Goal: Task Accomplishment & Management: Use online tool/utility

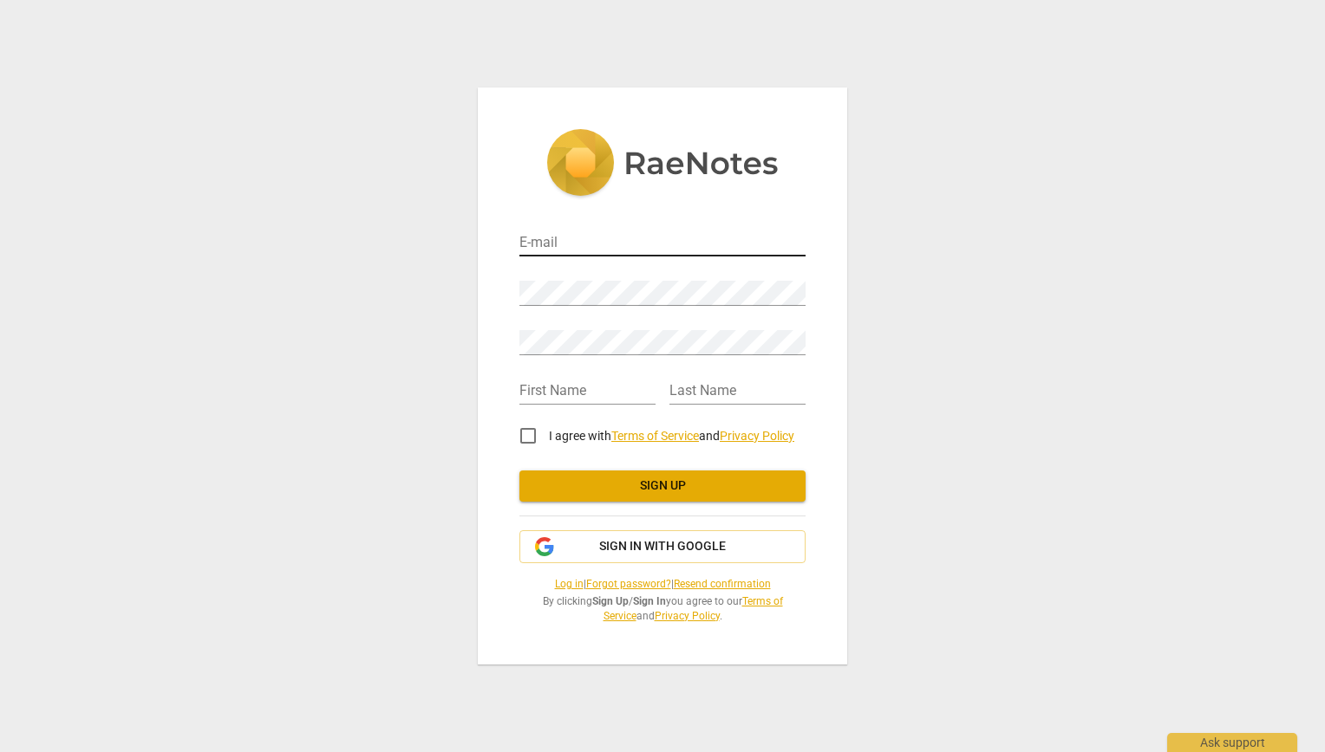
click at [586, 244] on input "email" at bounding box center [662, 243] width 286 height 25
type input "bertipeggy@hotmail.com"
type input "PEGGY"
type input "BERTI"
click at [527, 439] on input "I agree with Terms of Service and Privacy Policy" at bounding box center [528, 436] width 42 height 42
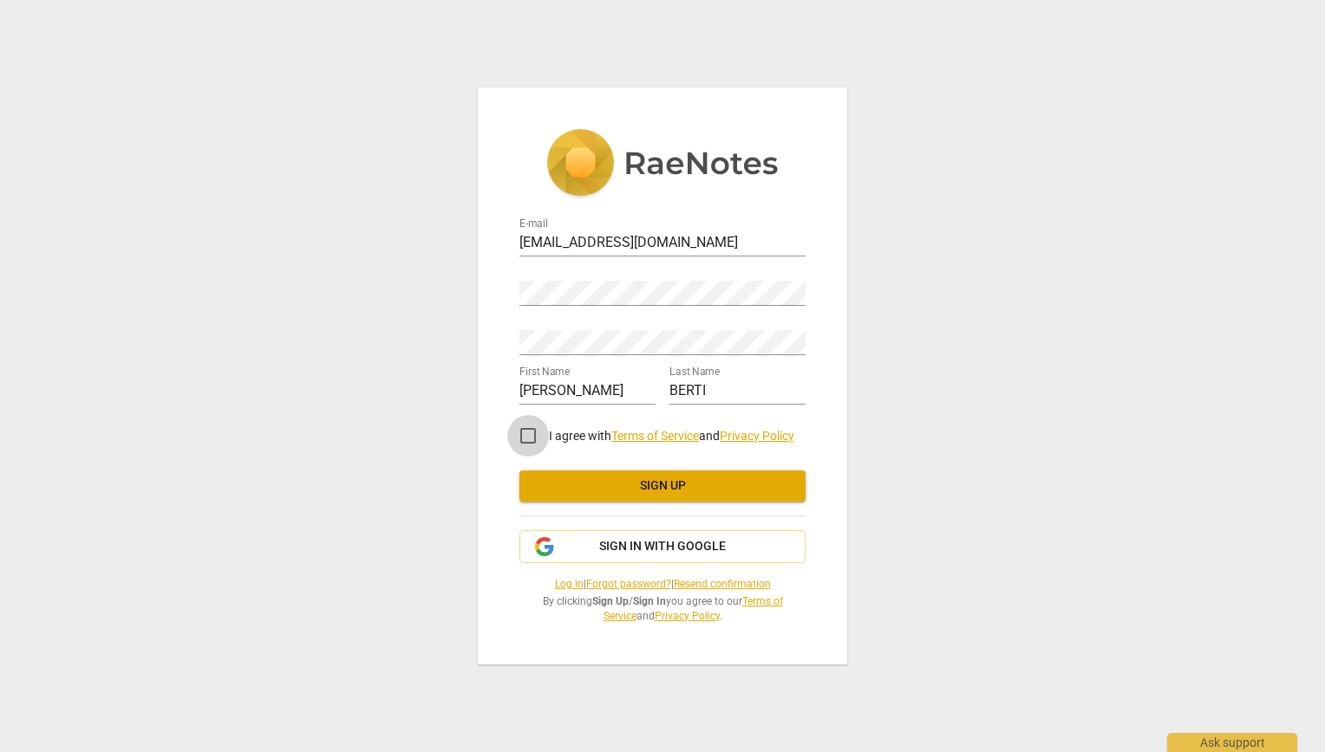
checkbox input "true"
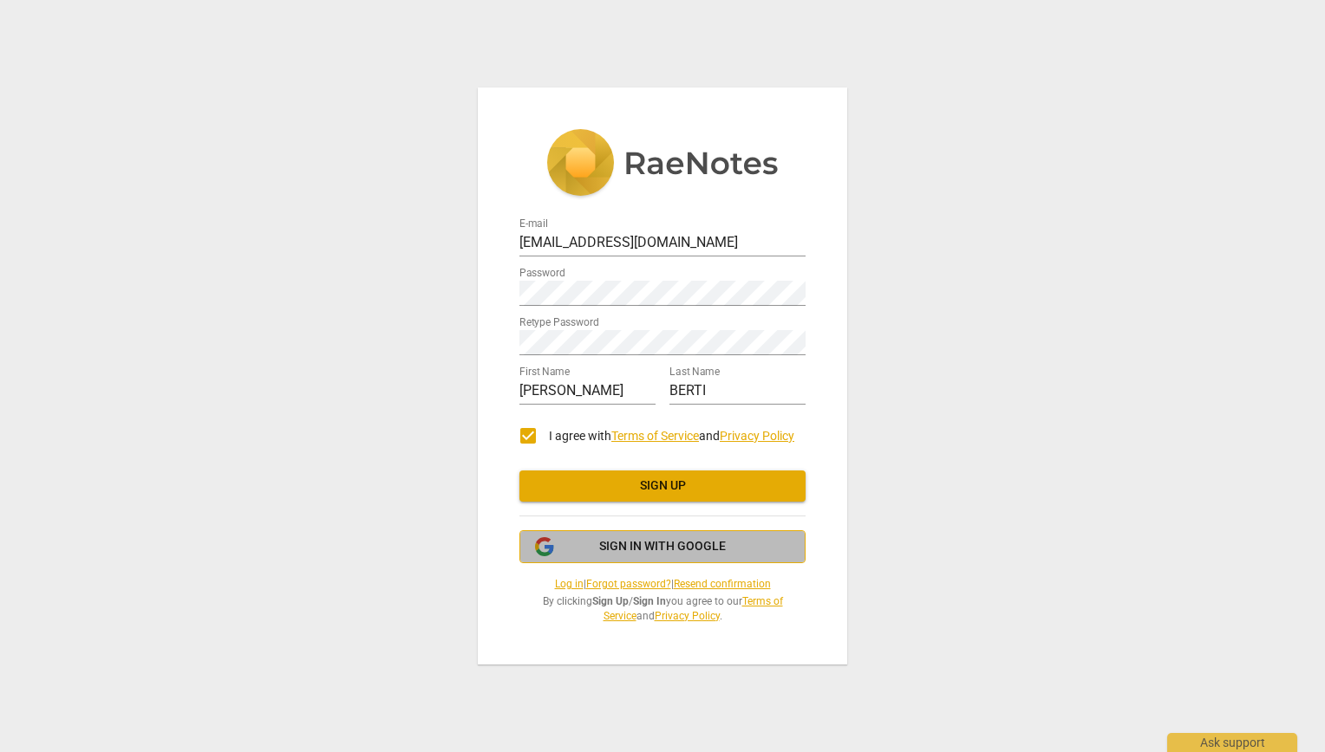
click at [679, 536] on button "Sign in with Google" at bounding box center [662, 547] width 286 height 33
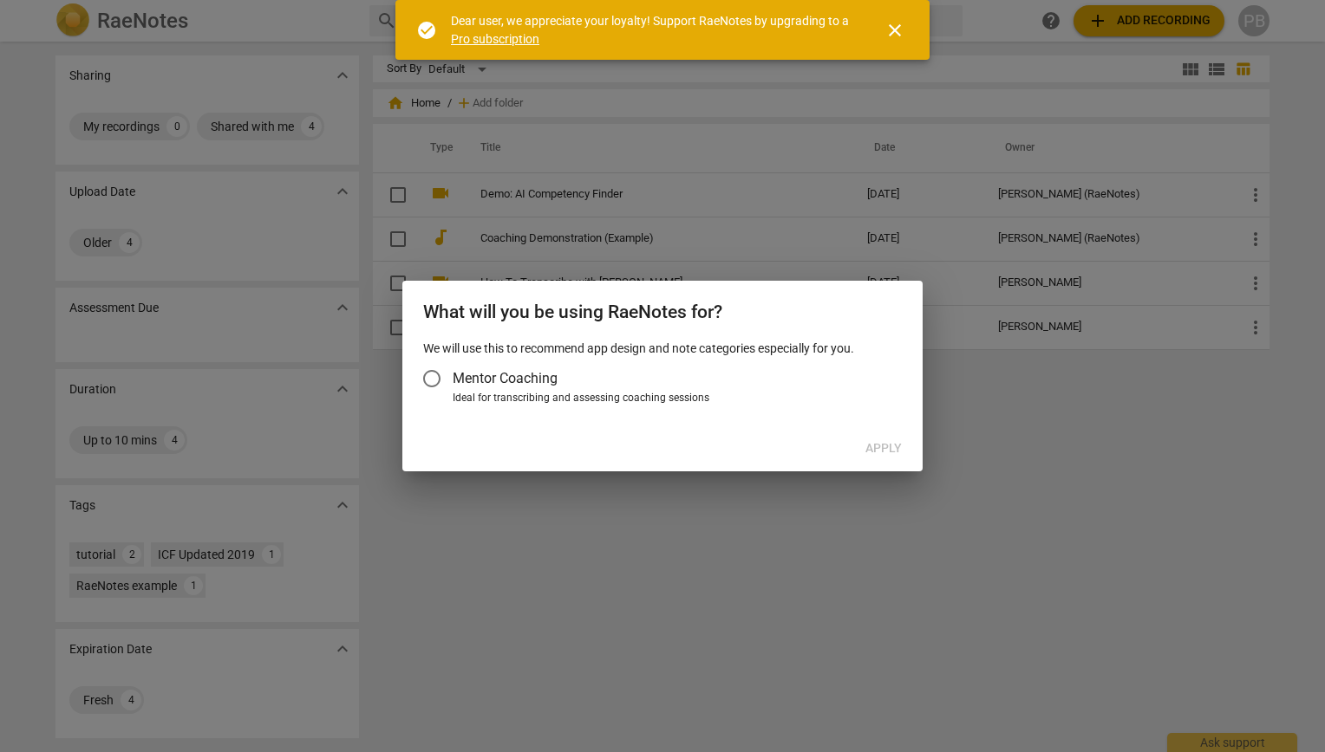
click at [435, 381] on input "Mentor Coaching" at bounding box center [432, 379] width 42 height 42
radio input "false"
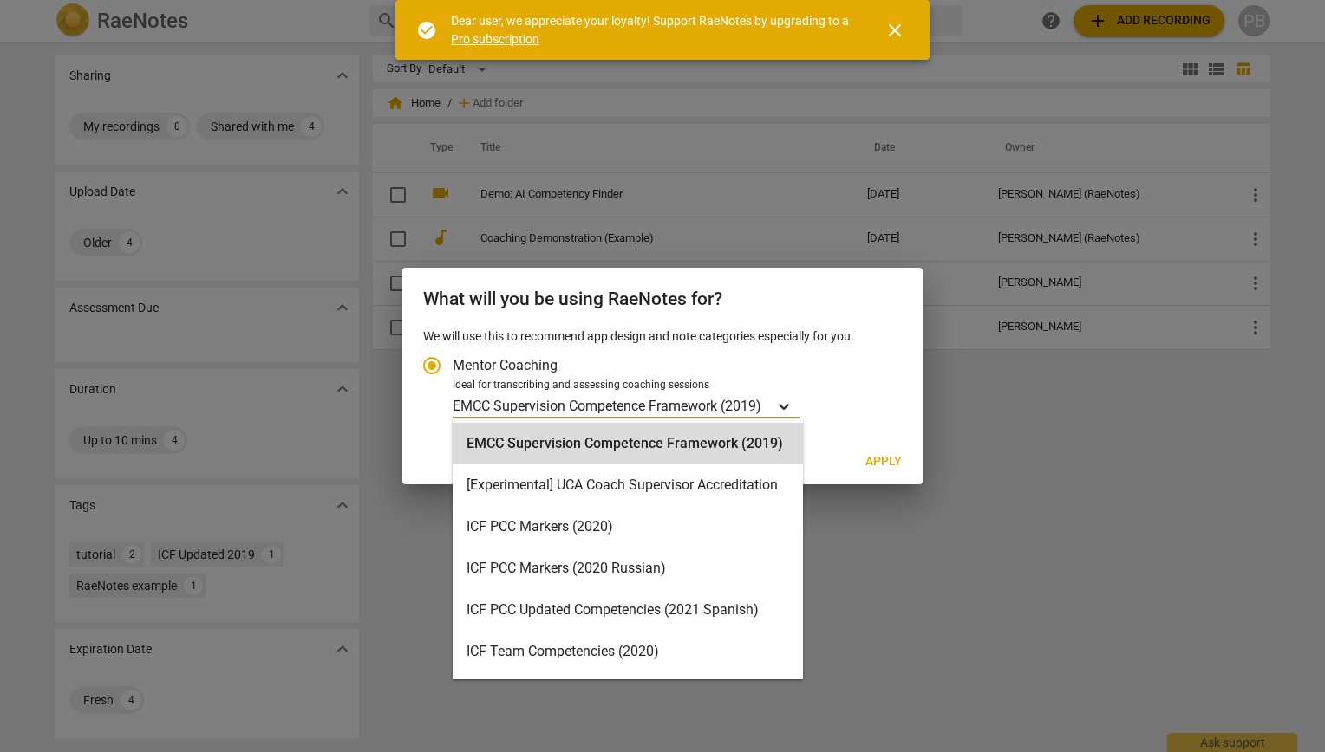
click at [791, 404] on icon "Account type" at bounding box center [783, 406] width 17 height 17
click at [0, 0] on input "Ideal for transcribing and assessing coaching sessions 16 results available. Us…" at bounding box center [0, 0] width 0 height 0
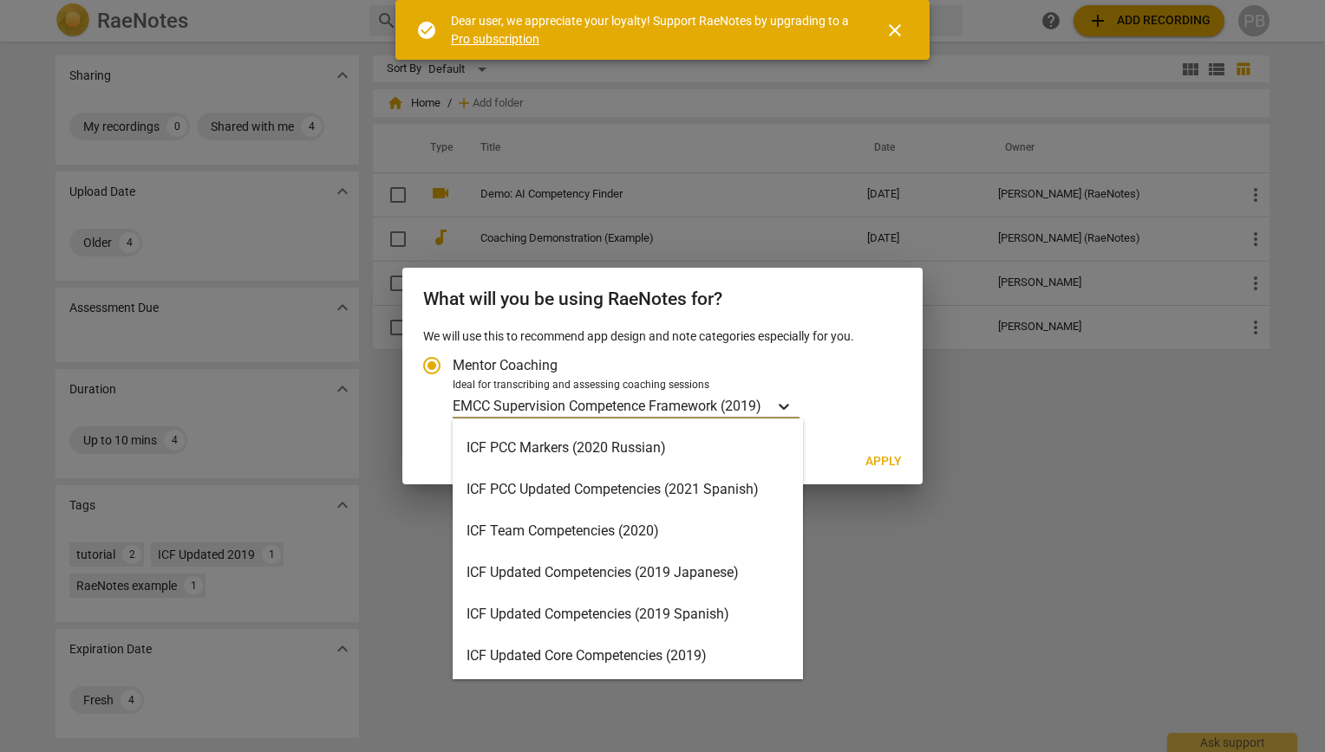
scroll to position [121, 0]
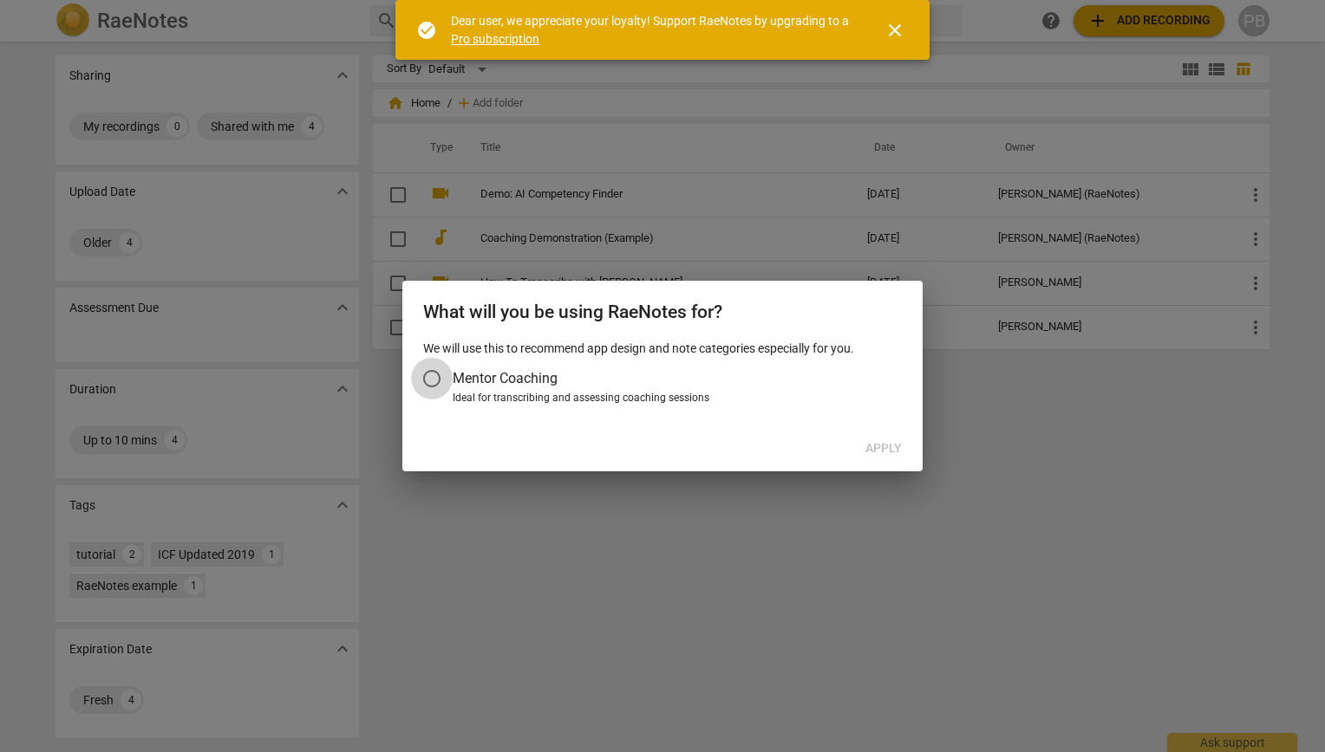
click at [434, 381] on input "Mentor Coaching" at bounding box center [432, 379] width 42 height 42
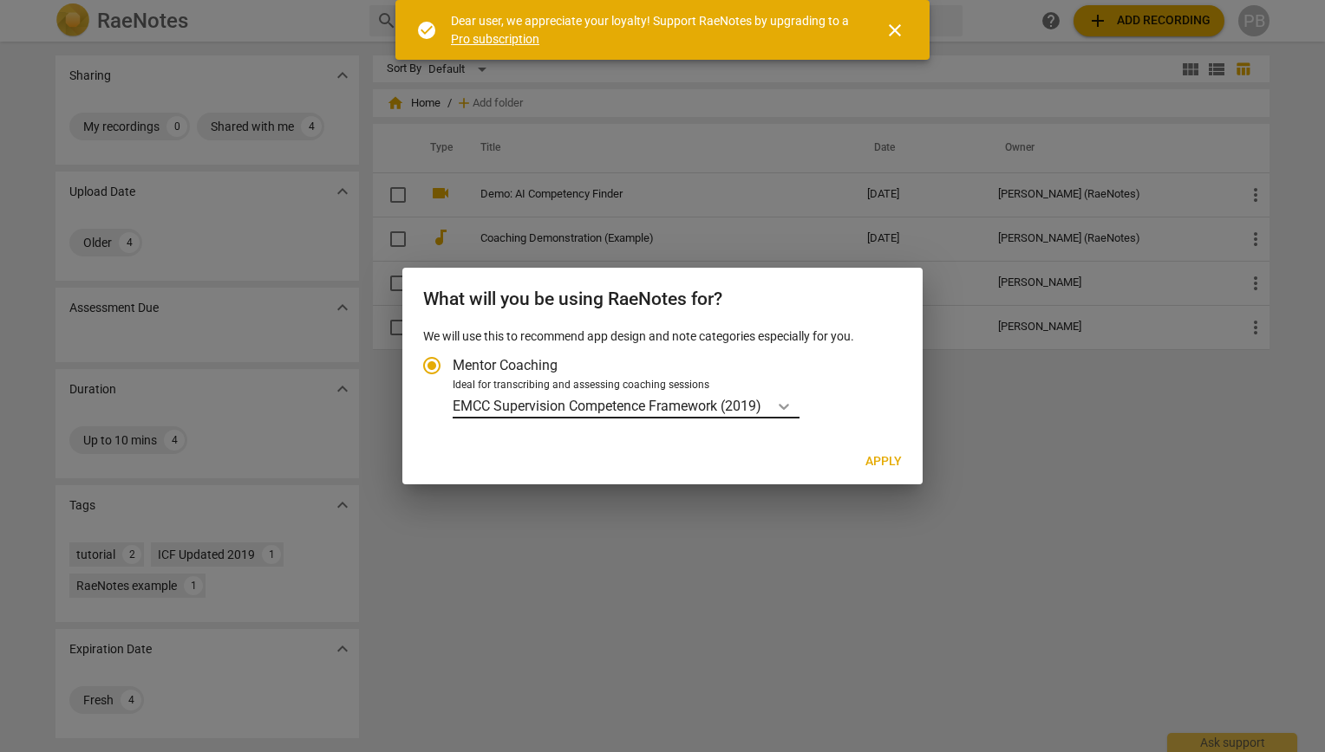
click at [792, 400] on icon "Account type" at bounding box center [783, 406] width 17 height 17
click at [0, 0] on input "Ideal for transcribing and assessing coaching sessions EMCC Supervision Compete…" at bounding box center [0, 0] width 0 height 0
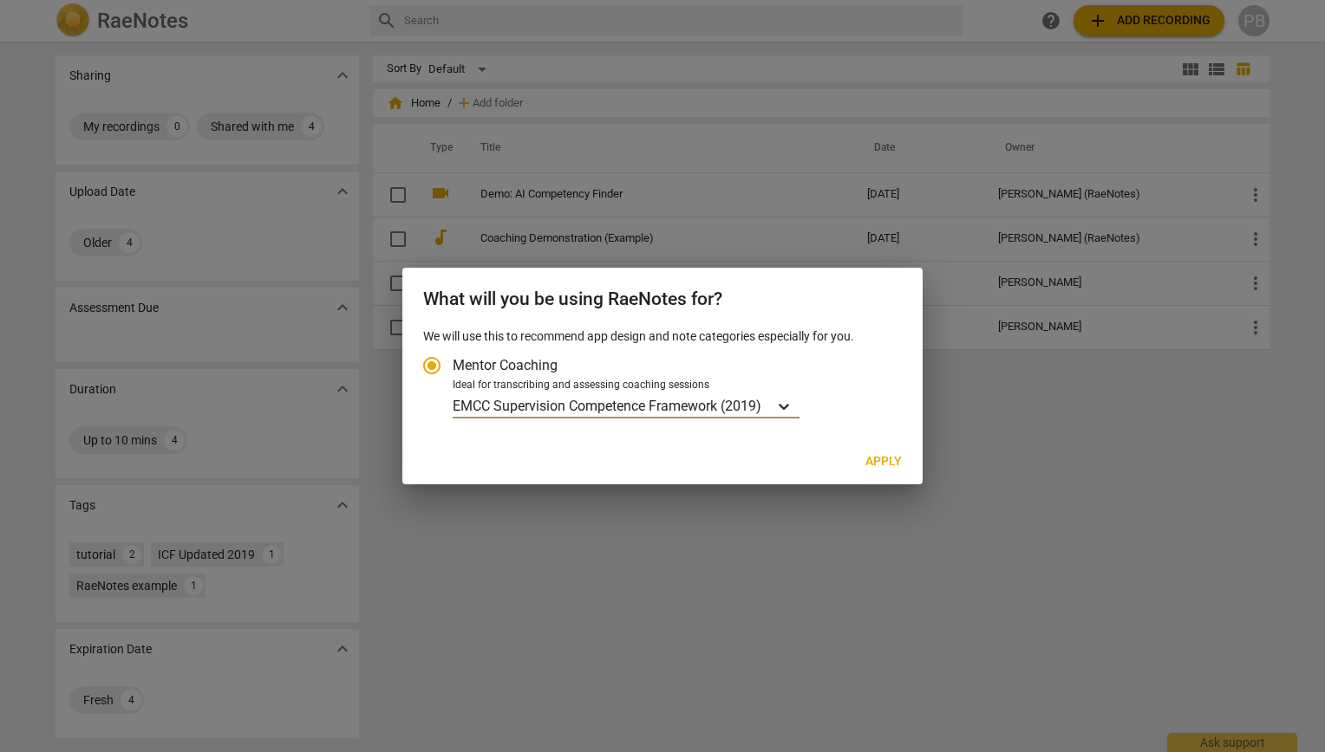
click at [792, 400] on icon "Account type" at bounding box center [783, 406] width 17 height 17
click at [0, 0] on input "Ideal for transcribing and assessing coaching sessions option EMCC Supervision …" at bounding box center [0, 0] width 0 height 0
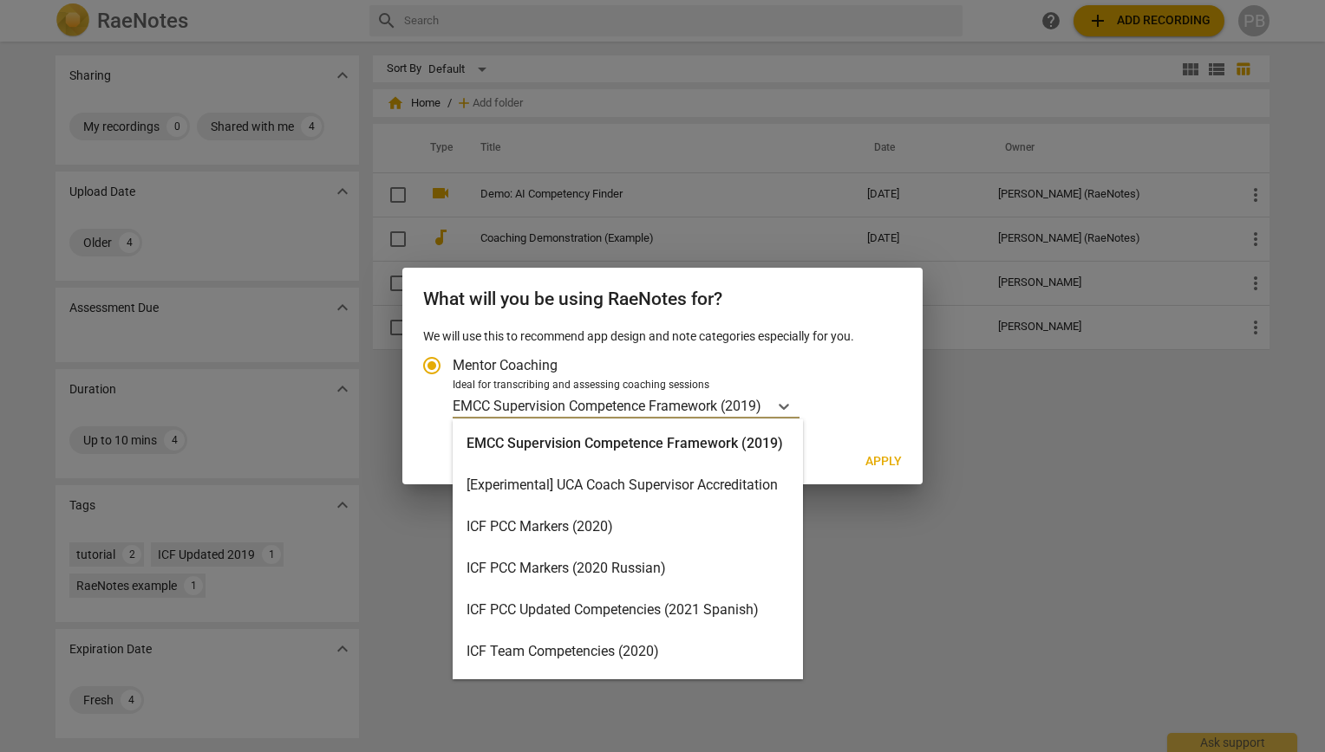
click at [625, 606] on div "ICF PCC Updated Competencies (2021 Spanish)" at bounding box center [627, 610] width 350 height 42
radio input "false"
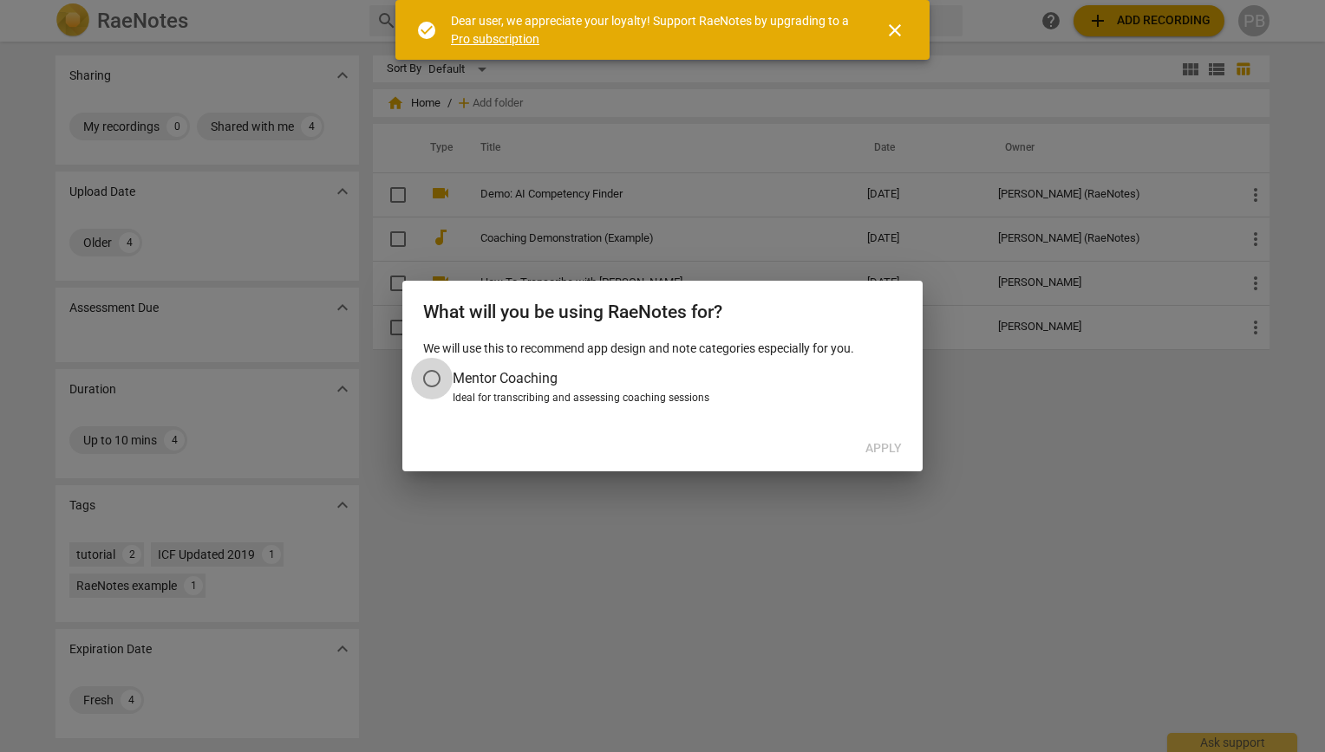
click at [427, 368] on input "Mentor Coaching" at bounding box center [432, 379] width 42 height 42
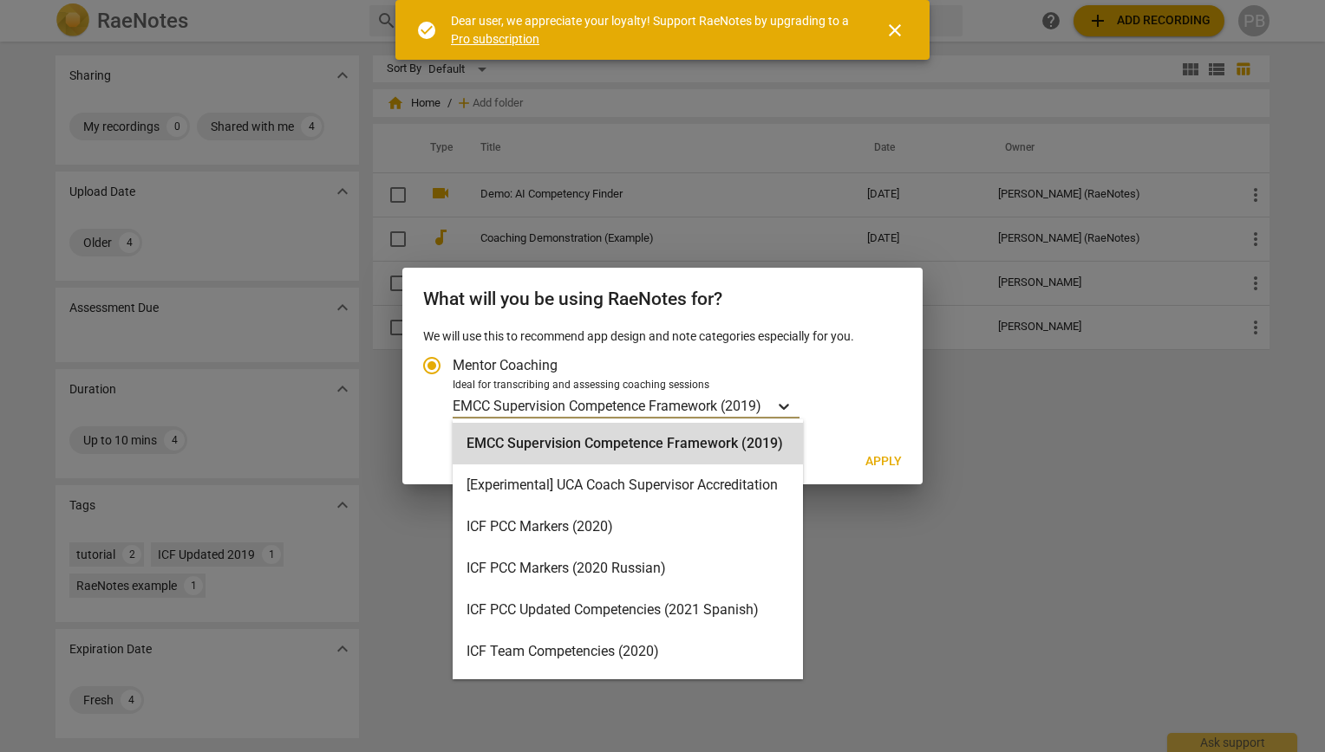
click at [788, 408] on icon "Account type" at bounding box center [783, 407] width 10 height 6
click at [0, 0] on input "Ideal for transcribing and assessing coaching sessions 16 results available. Us…" at bounding box center [0, 0] width 0 height 0
click at [549, 653] on div "ICF Team Competencies (2020)" at bounding box center [627, 652] width 350 height 42
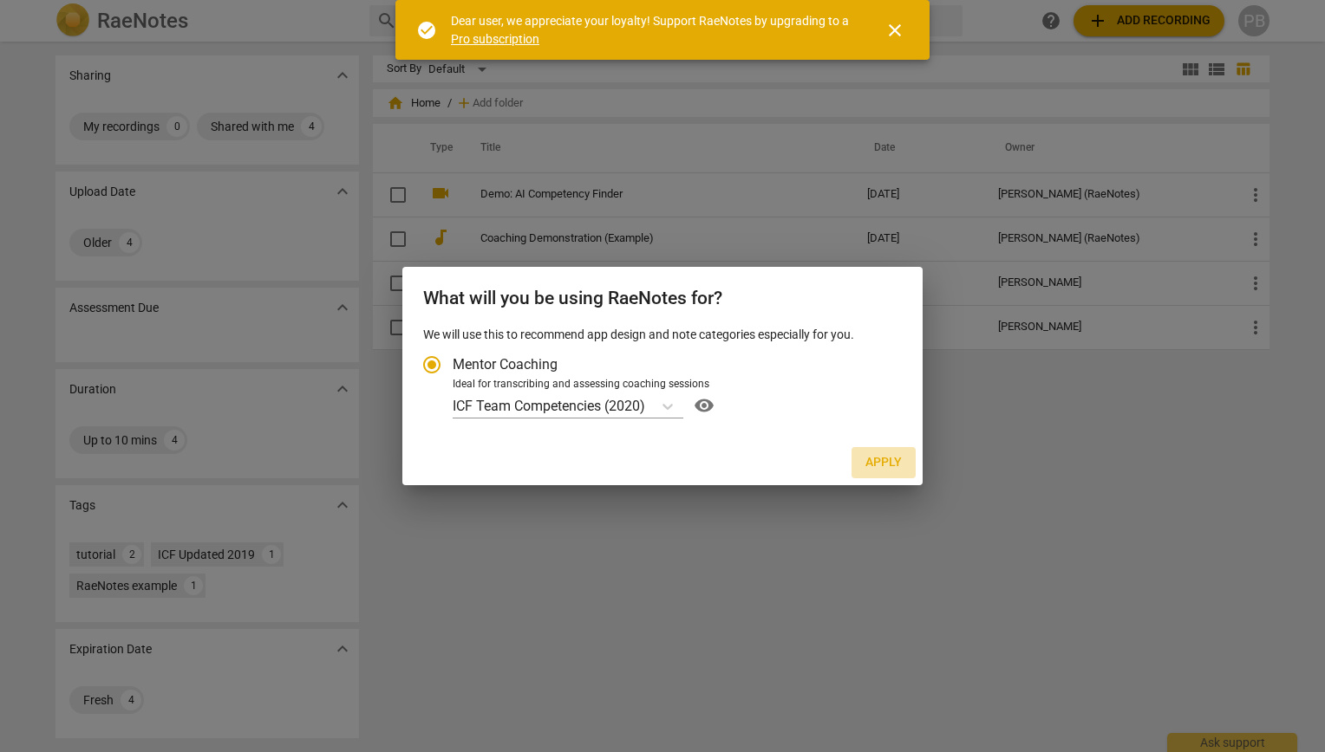
click at [879, 457] on span "Apply" at bounding box center [883, 462] width 36 height 17
radio input "false"
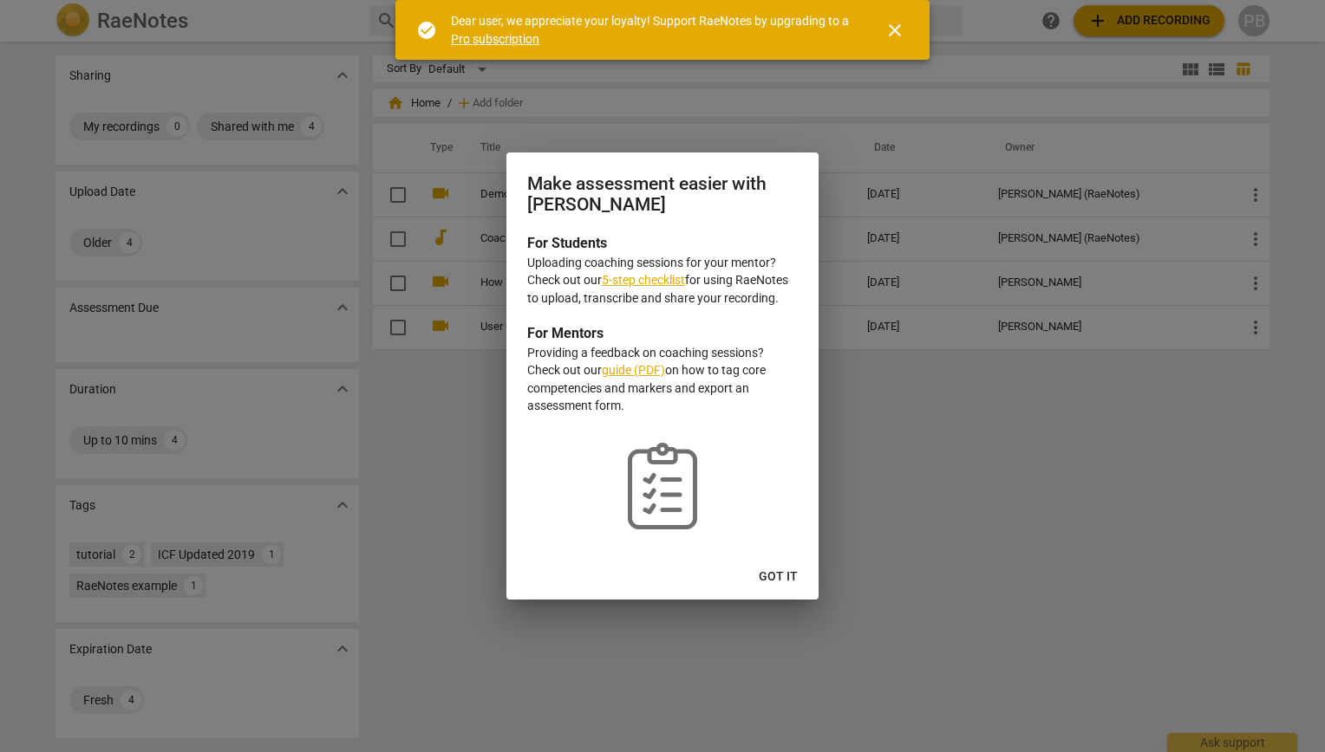
click at [655, 277] on link "5-step checklist" at bounding box center [643, 280] width 83 height 14
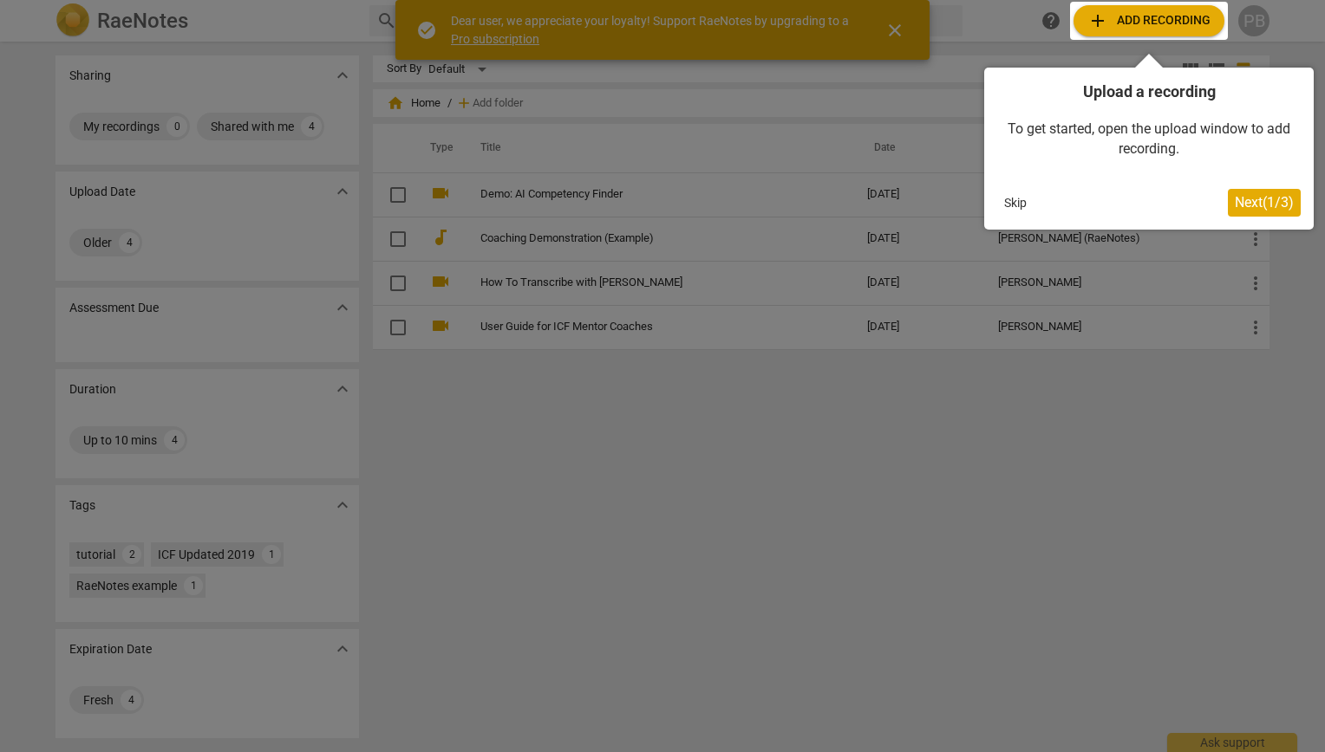
click at [1249, 201] on span "Next ( 1 / 3 )" at bounding box center [1263, 202] width 59 height 16
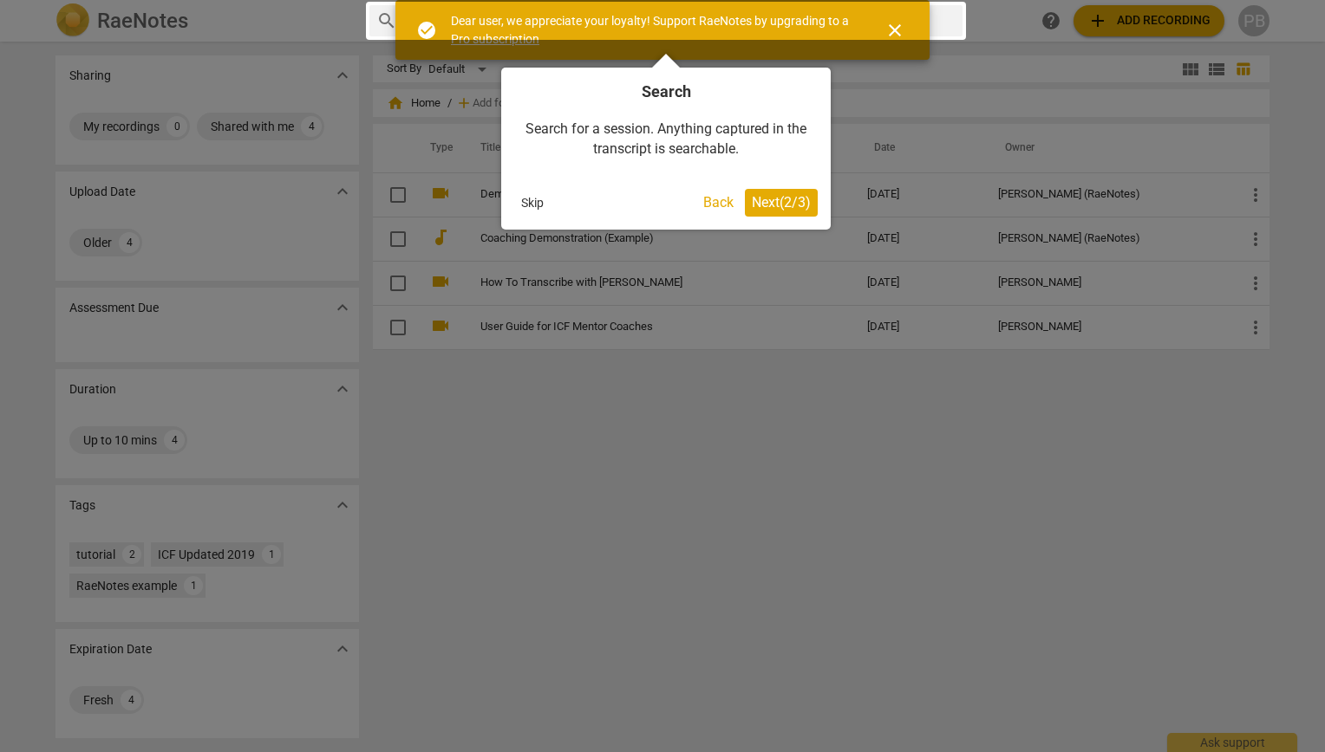
click at [780, 212] on button "Next ( 2 / 3 )" at bounding box center [781, 203] width 73 height 28
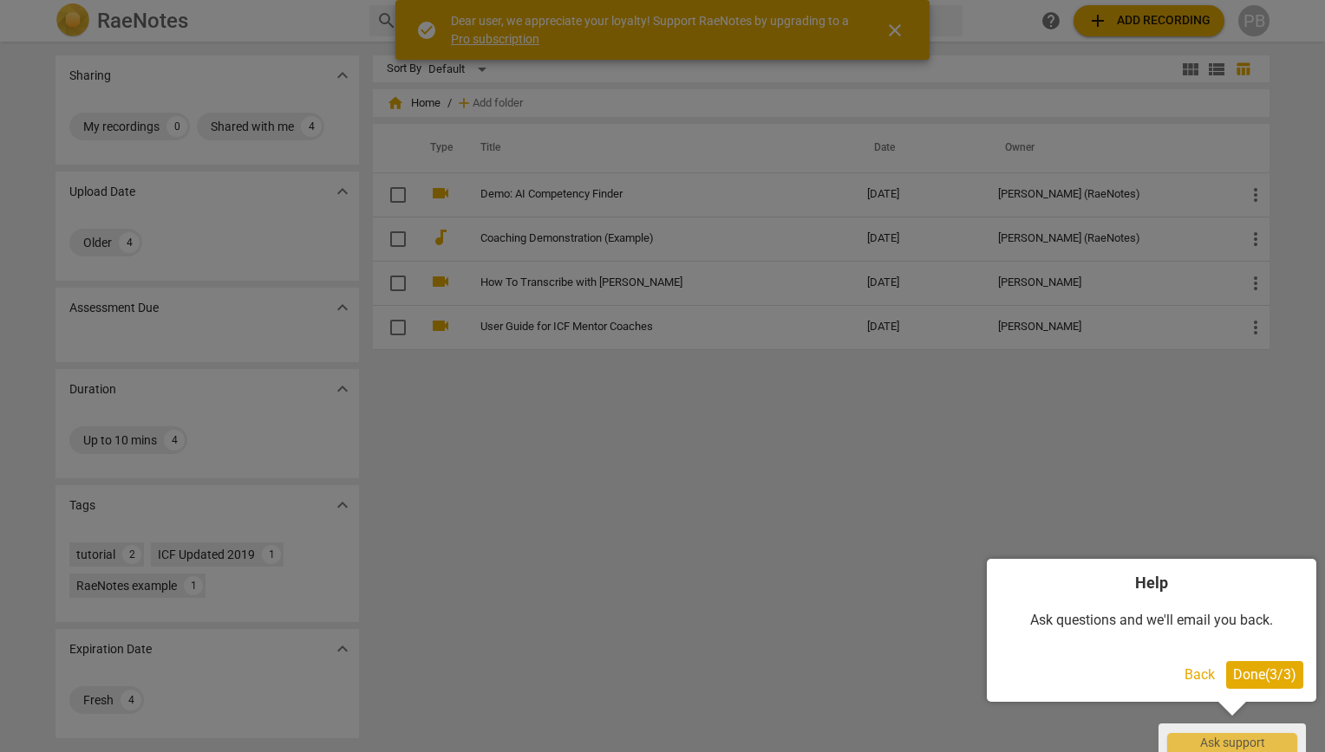
click at [1250, 674] on span "Done ( 3 / 3 )" at bounding box center [1264, 675] width 63 height 16
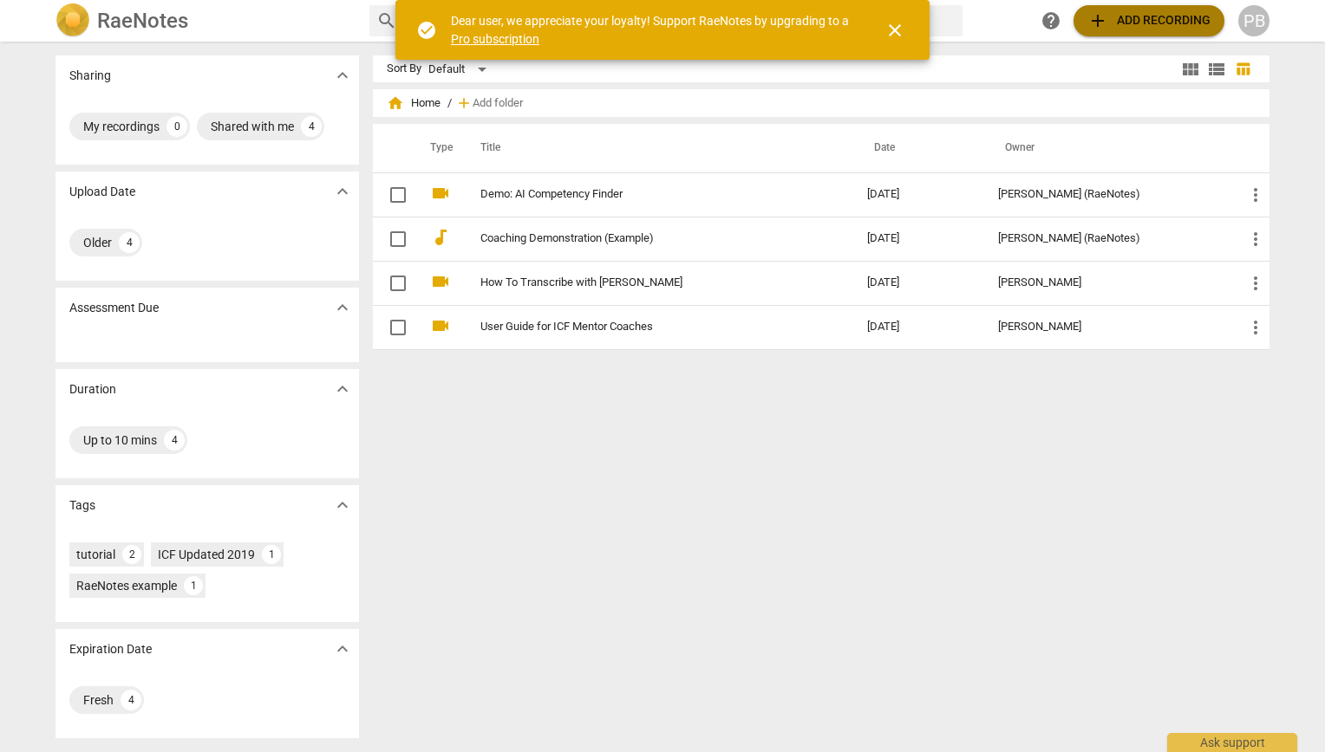
click at [1113, 19] on span "add Add recording" at bounding box center [1148, 20] width 123 height 21
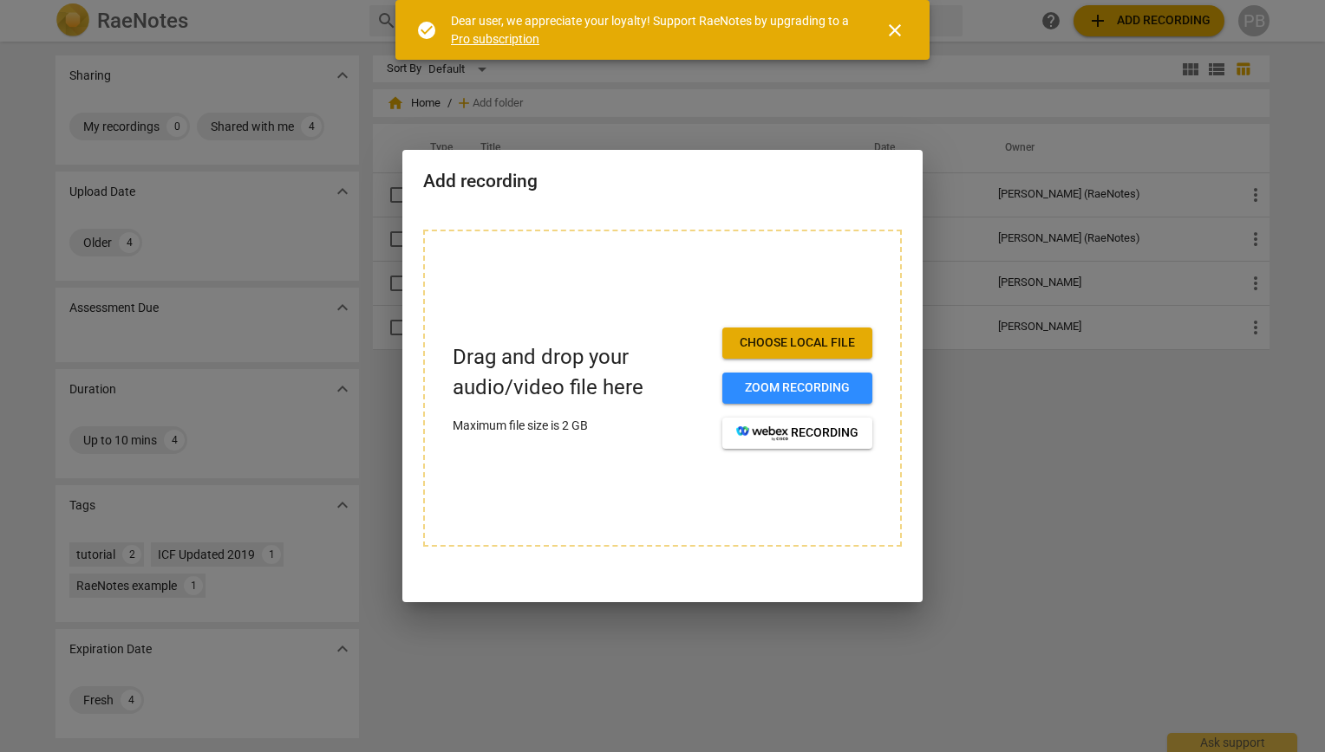
click at [800, 342] on span "Choose local file" at bounding box center [797, 343] width 122 height 17
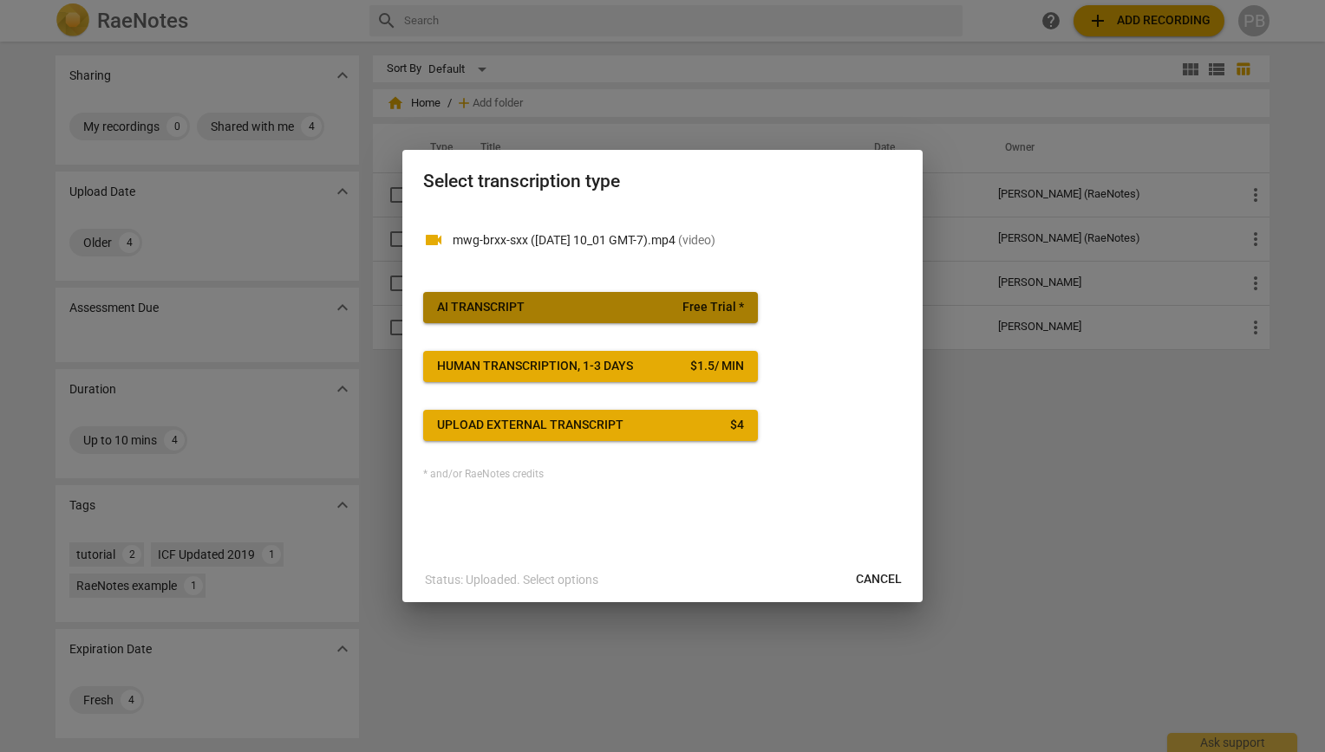
click at [586, 303] on span "AI Transcript Free Trial *" at bounding box center [590, 307] width 307 height 17
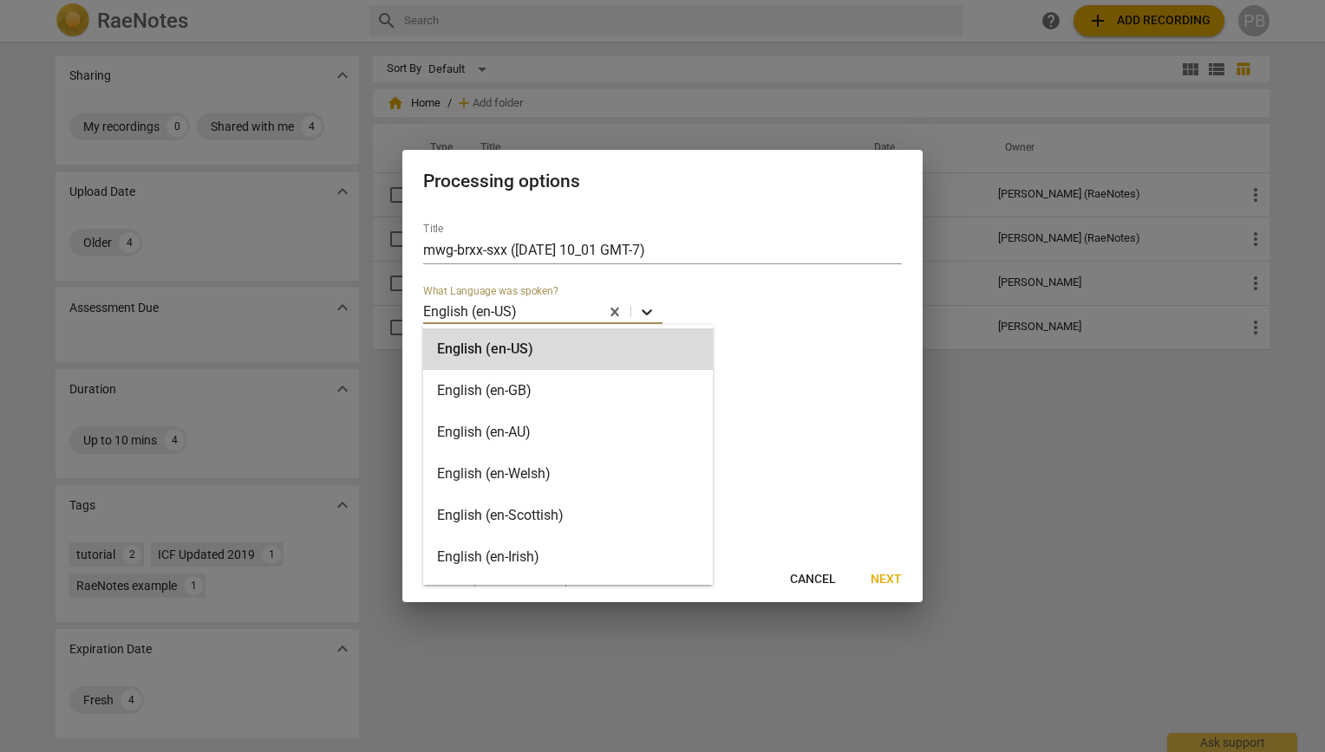
click at [641, 313] on icon at bounding box center [646, 311] width 17 height 17
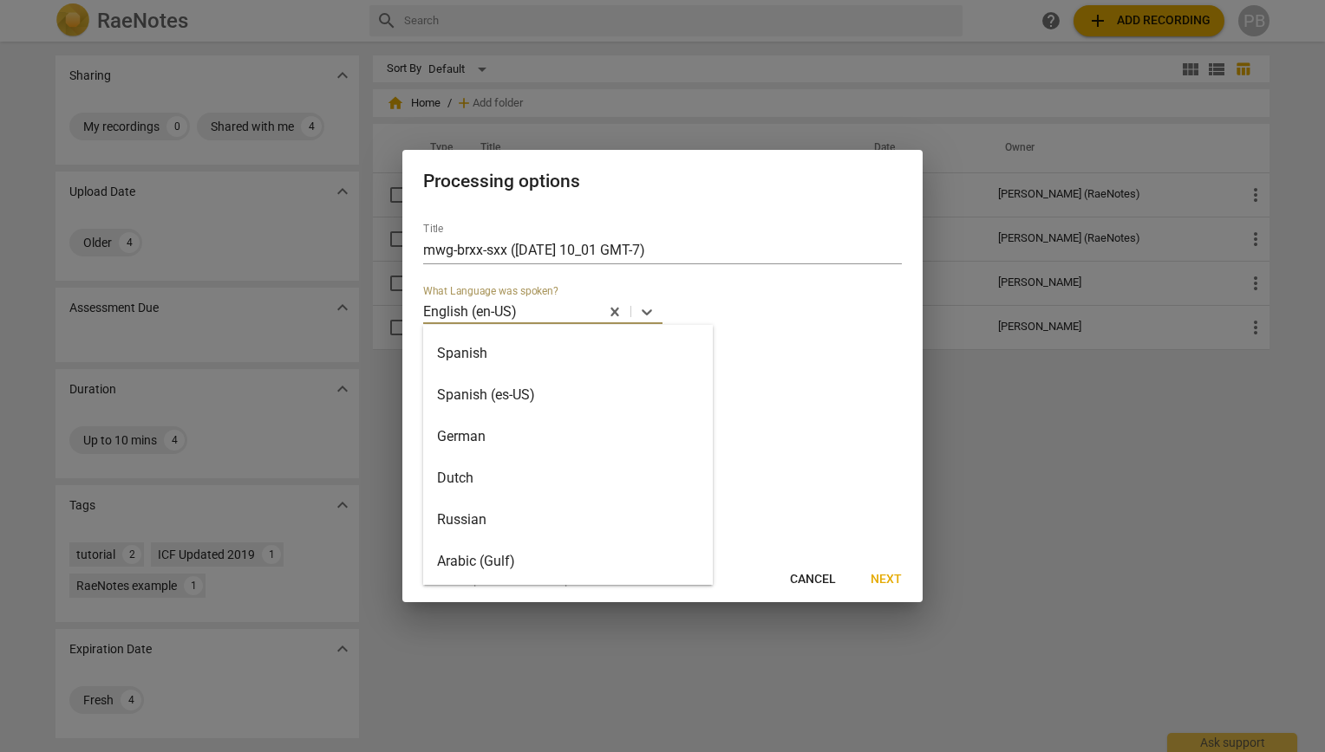
scroll to position [198, 0]
click at [532, 446] on div "Spanish (es-US)" at bounding box center [568, 443] width 290 height 42
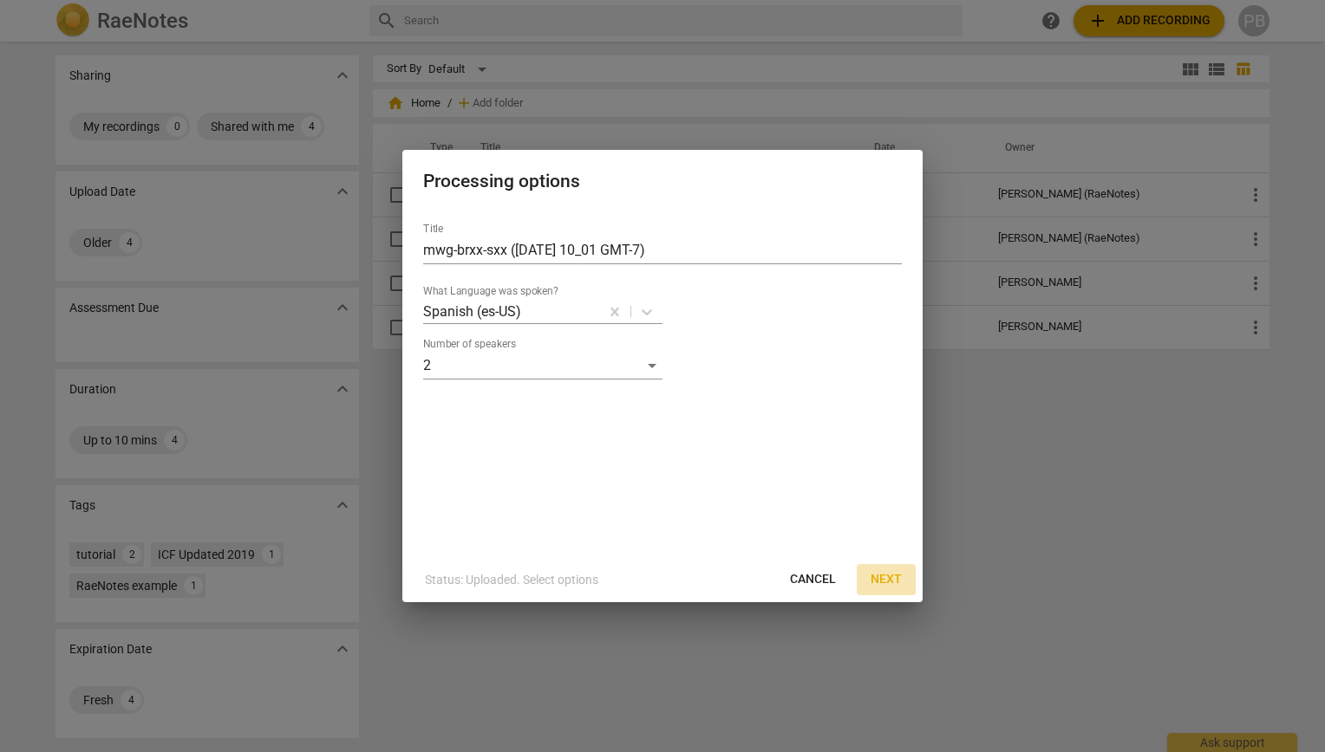
click at [882, 583] on span "Next" at bounding box center [885, 579] width 31 height 17
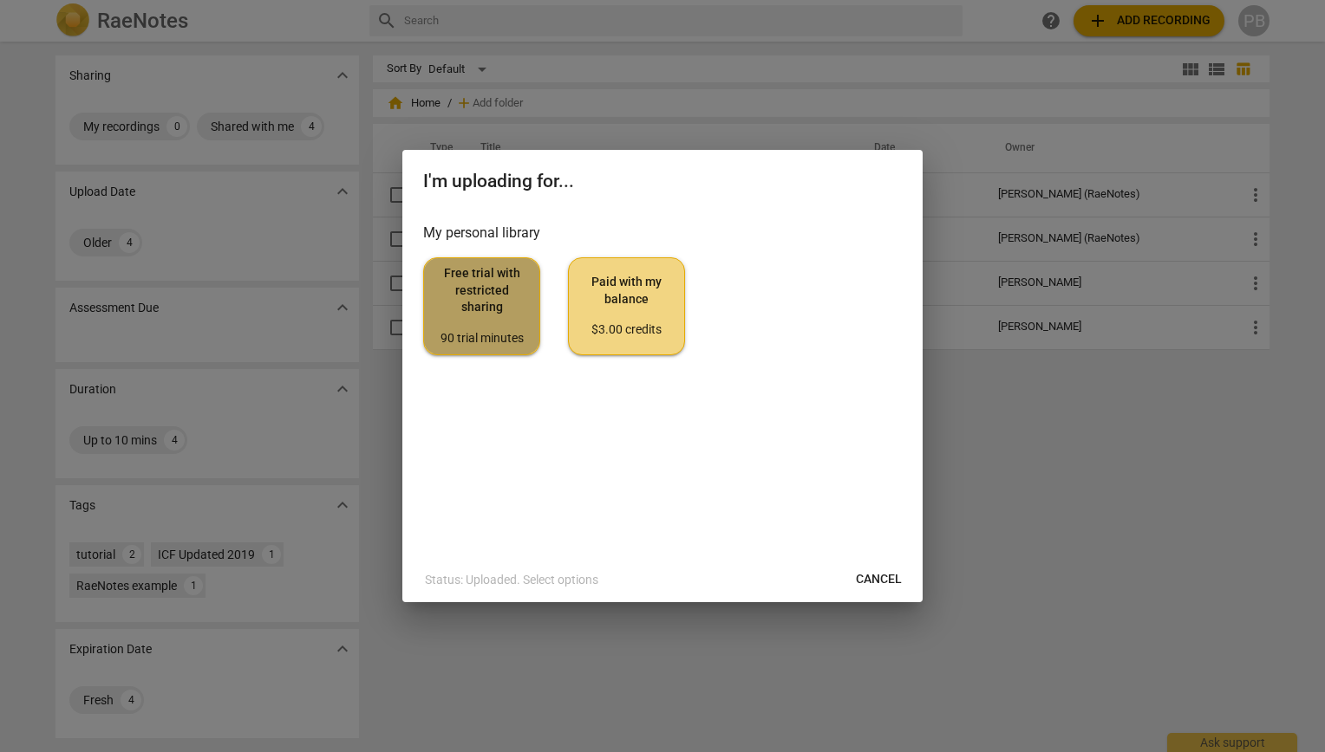
click at [486, 278] on span "Free trial with restricted sharing 90 trial minutes" at bounding box center [482, 305] width 88 height 81
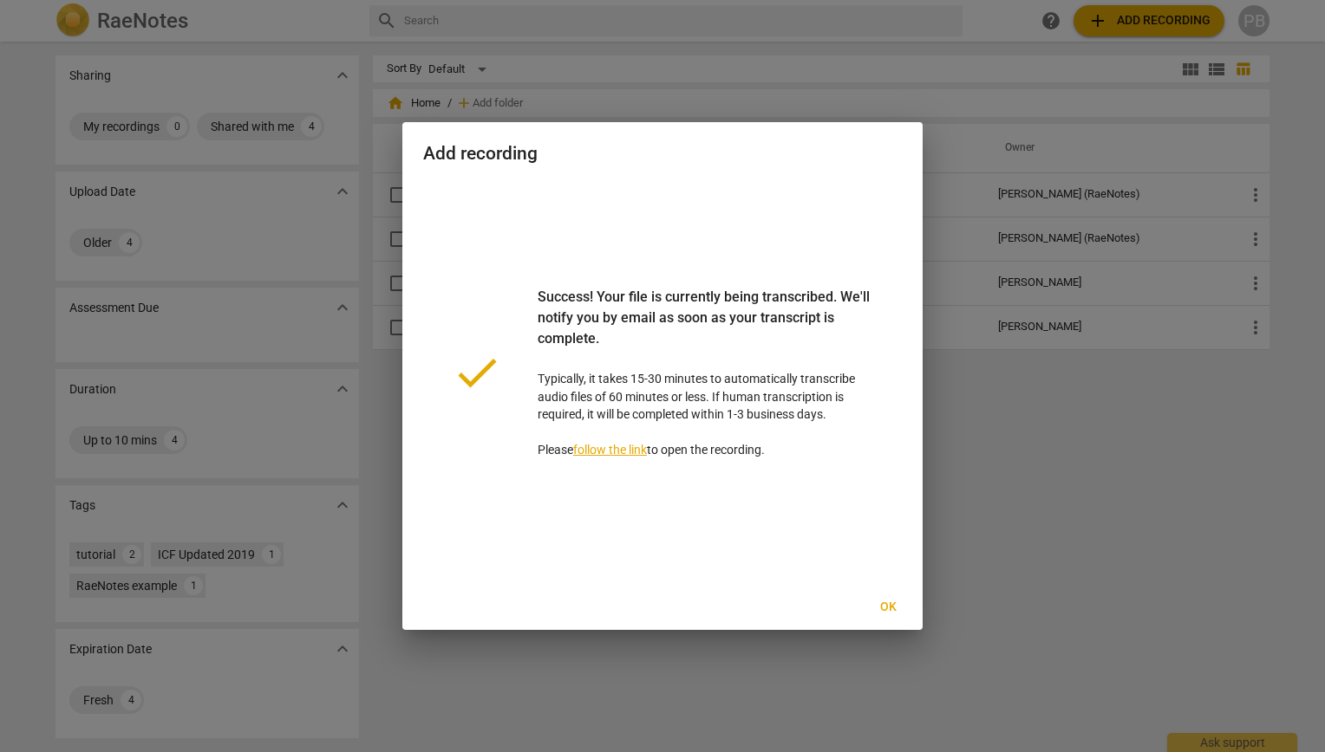
click at [886, 606] on span "Ok" at bounding box center [888, 607] width 28 height 17
